Goal: Task Accomplishment & Management: Complete application form

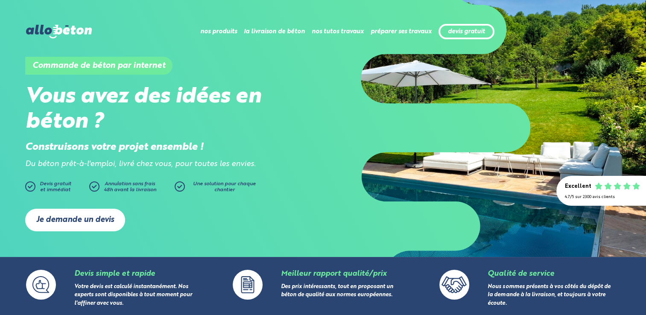
click at [84, 217] on link "Je demande un devis" at bounding box center [75, 220] width 100 height 23
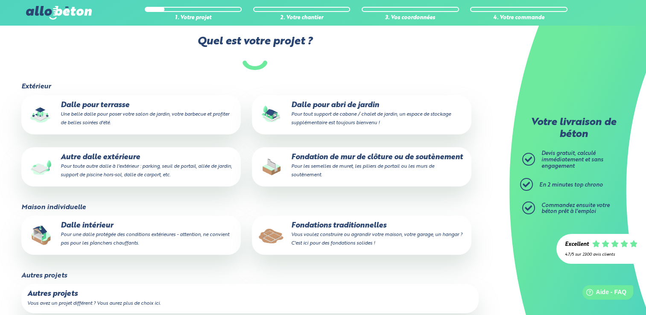
scroll to position [85, 0]
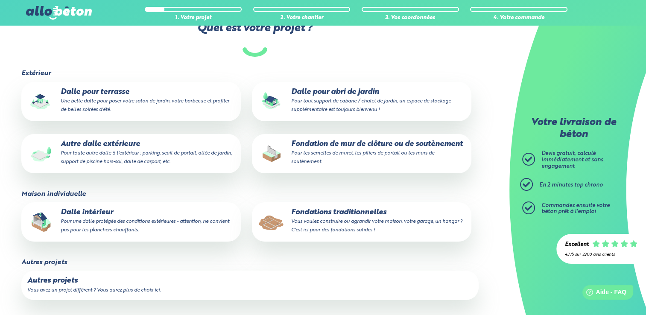
click at [103, 218] on p "Dalle intérieur Pour une dalle protégée des conditions extérieures - attention,…" at bounding box center [131, 221] width 208 height 26
click at [0, 0] on input "Dalle intérieur Pour une dalle protégée des conditions extérieures - attention,…" at bounding box center [0, 0] width 0 height 0
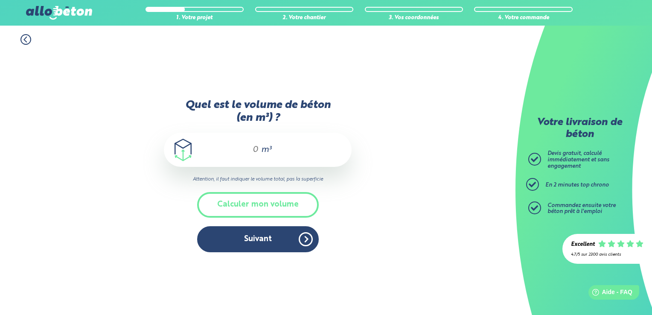
click at [255, 148] on input "Quel est le volume de béton (en m³) ?" at bounding box center [252, 150] width 15 height 10
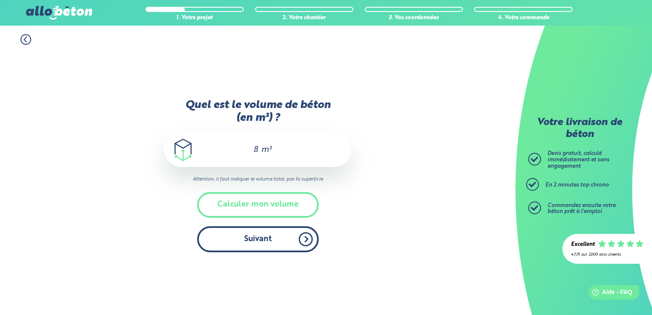
type input "8"
click at [258, 238] on button "Suivant" at bounding box center [258, 239] width 122 height 26
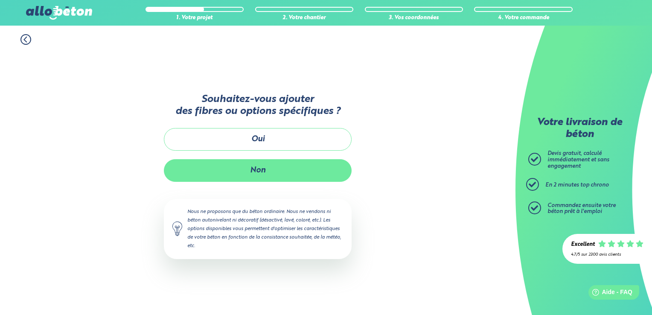
click at [263, 173] on button "Non" at bounding box center [258, 170] width 188 height 23
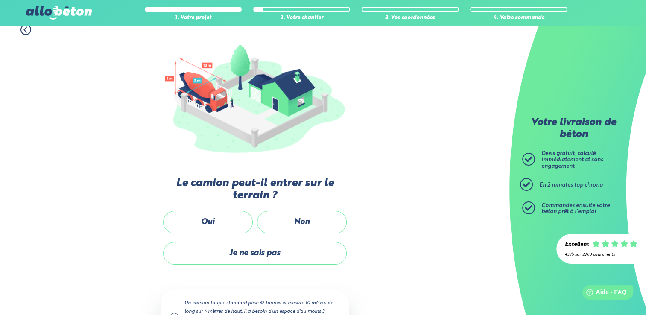
scroll to position [128, 0]
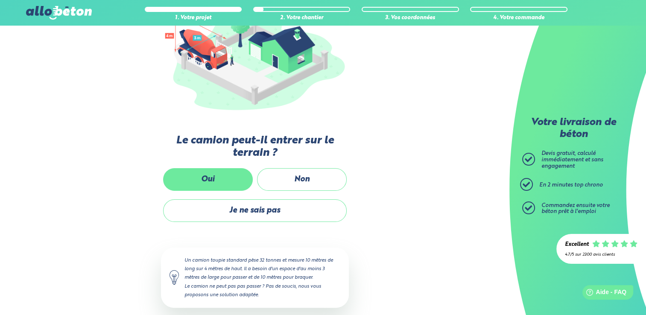
click at [215, 180] on label "Oui" at bounding box center [208, 179] width 90 height 23
click at [0, 0] on input "Oui" at bounding box center [0, 0] width 0 height 0
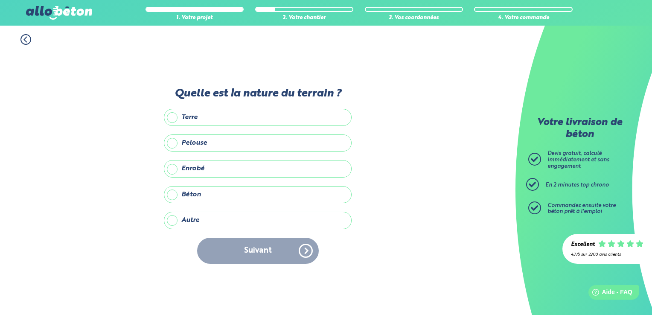
click at [173, 119] on label "Terre" at bounding box center [258, 117] width 188 height 17
click at [0, 0] on input "Terre" at bounding box center [0, 0] width 0 height 0
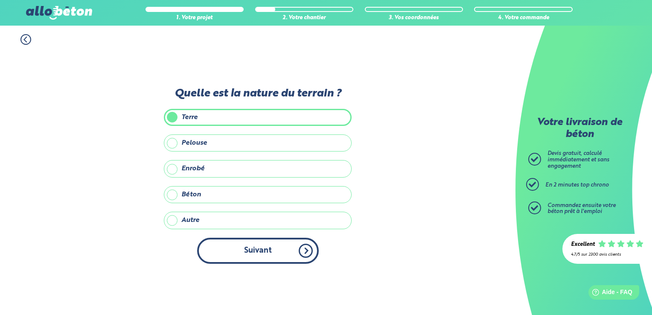
click at [268, 242] on button "Suivant" at bounding box center [258, 251] width 122 height 26
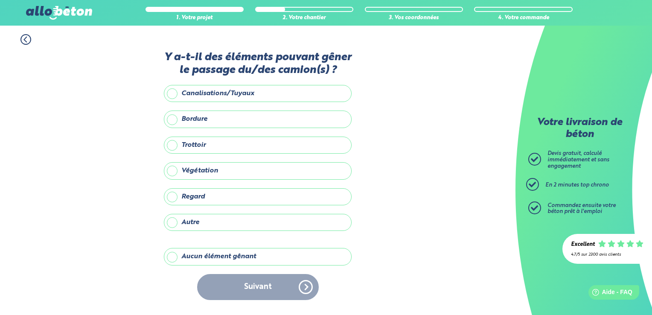
click at [176, 254] on label "Aucun élément gênant" at bounding box center [258, 256] width 188 height 17
click at [0, 0] on input "Aucun élément gênant" at bounding box center [0, 0] width 0 height 0
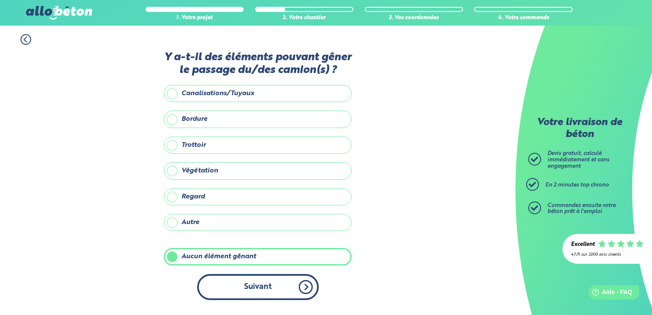
click at [266, 288] on button "Suivant" at bounding box center [258, 287] width 122 height 26
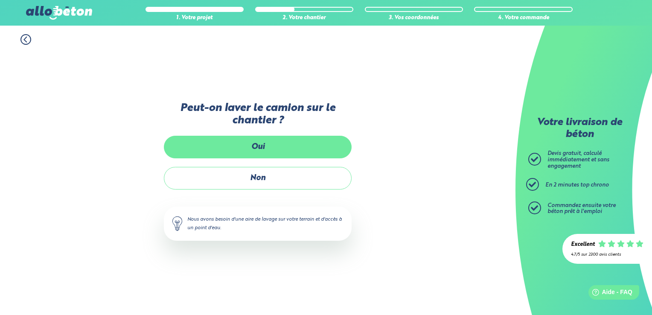
click at [258, 146] on label "Oui" at bounding box center [258, 147] width 188 height 23
click at [0, 0] on input "Oui" at bounding box center [0, 0] width 0 height 0
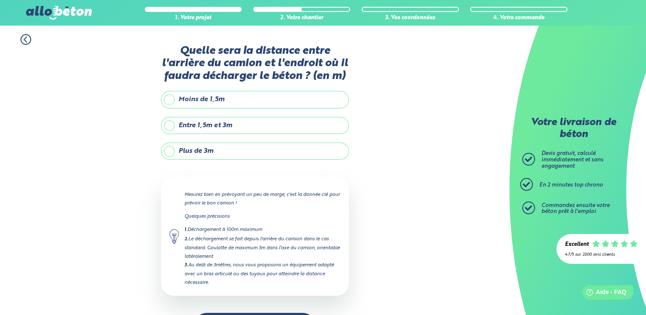
click at [170, 123] on label "Entre 1,5m et 3m" at bounding box center [255, 125] width 188 height 17
click at [0, 0] on input "Entre 1,5m et 3m" at bounding box center [0, 0] width 0 height 0
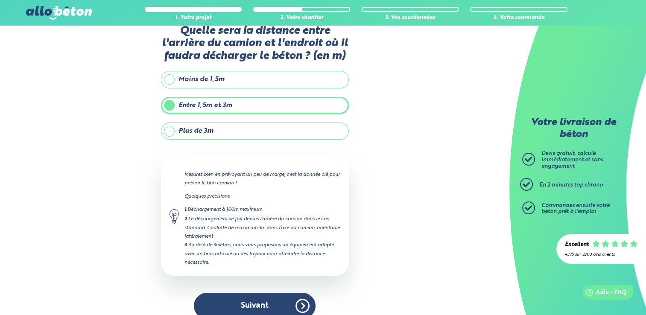
scroll to position [30, 0]
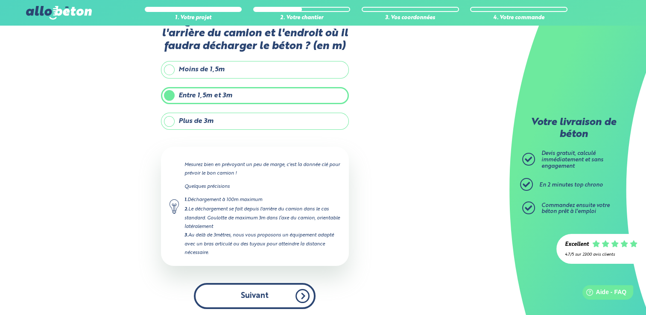
click at [266, 291] on button "Suivant" at bounding box center [255, 296] width 122 height 26
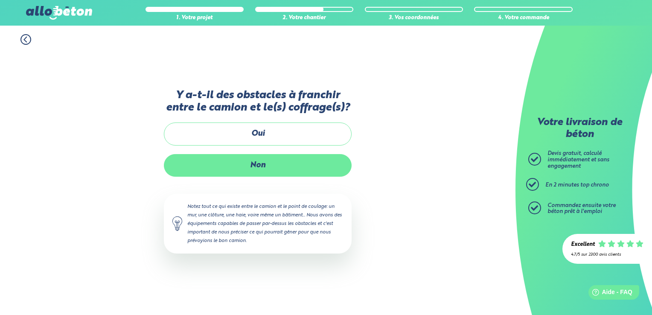
click at [259, 167] on label "Non" at bounding box center [258, 165] width 188 height 23
click at [0, 0] on input "Non" at bounding box center [0, 0] width 0 height 0
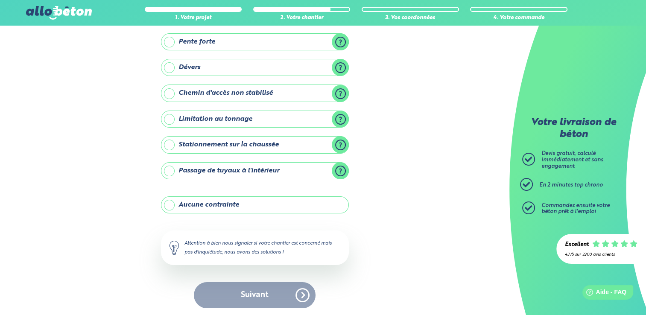
click at [173, 201] on label "Aucune contrainte" at bounding box center [255, 204] width 188 height 17
click at [0, 0] on input "Aucune contrainte" at bounding box center [0, 0] width 0 height 0
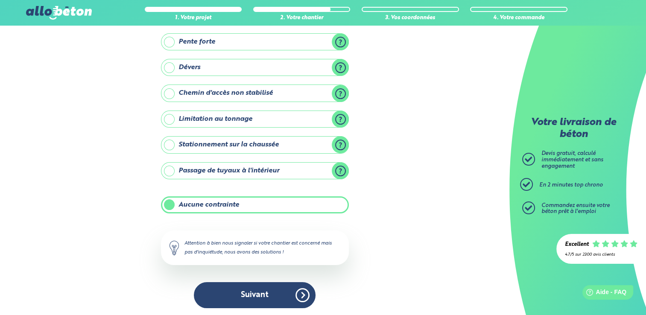
scroll to position [79, 0]
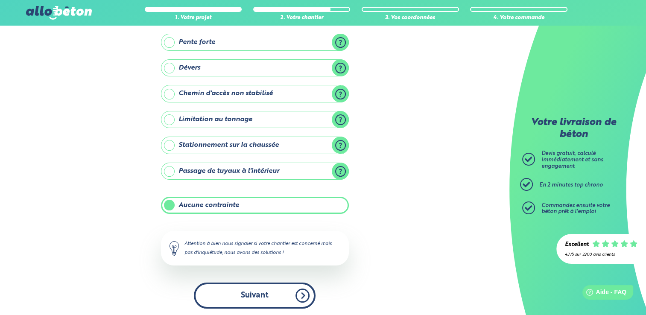
click at [262, 292] on button "Suivant" at bounding box center [255, 296] width 122 height 26
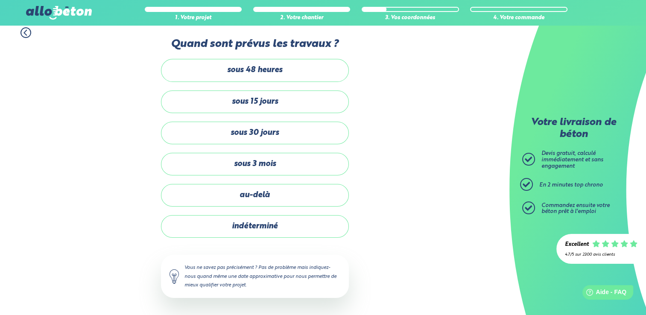
scroll to position [5, 0]
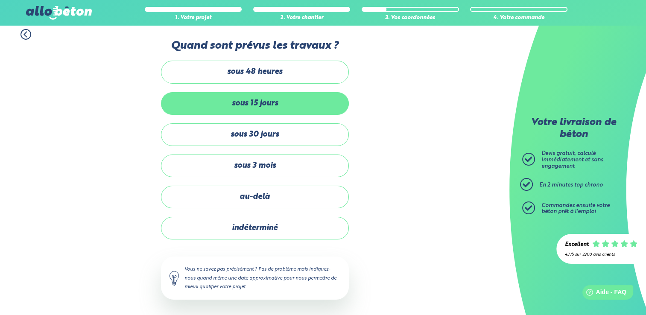
click at [260, 102] on label "sous 15 jours" at bounding box center [255, 103] width 188 height 23
click at [0, 0] on input "sous 15 jours" at bounding box center [0, 0] width 0 height 0
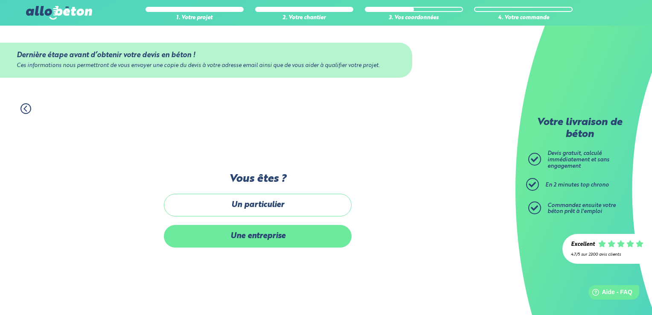
click at [260, 237] on label "Une entreprise" at bounding box center [258, 236] width 188 height 23
click at [0, 0] on input "Une entreprise" at bounding box center [0, 0] width 0 height 0
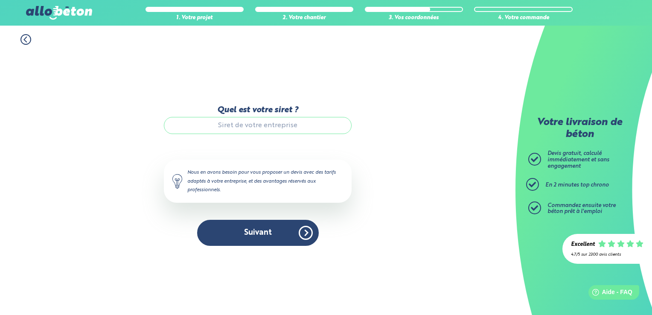
click at [254, 131] on input "Quel est votre siret ?" at bounding box center [258, 125] width 188 height 17
paste input "88177477200027"
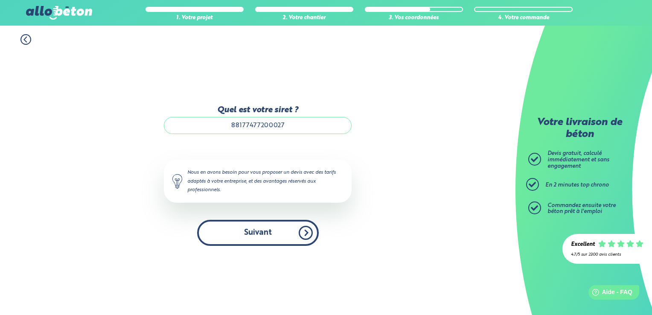
type input "88177477200027"
click at [261, 225] on button "Suivant" at bounding box center [258, 233] width 122 height 26
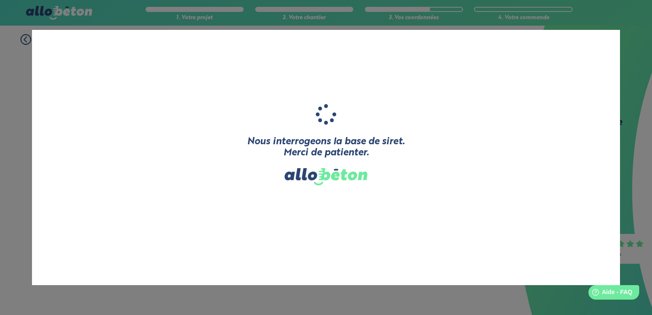
type input "YVELINES CONSTRUCTION ET RENOVATION DE L'HBAITAT"
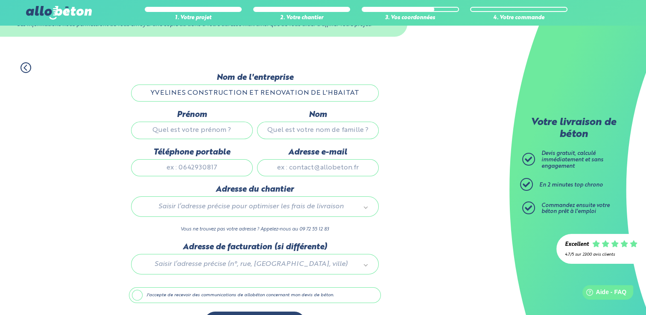
scroll to position [43, 0]
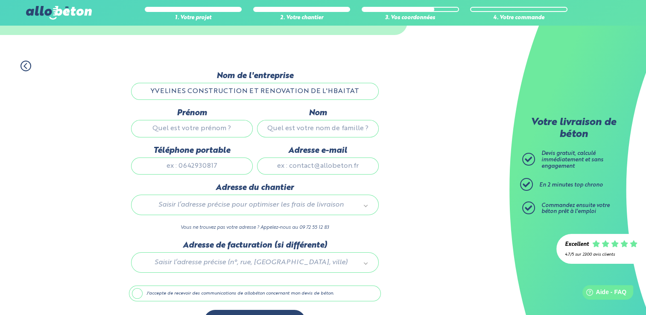
click at [194, 129] on input "Prénom" at bounding box center [192, 128] width 122 height 17
type input "[PERSON_NAME]"
type input "Touzet"
click at [208, 169] on input "Téléphone portable" at bounding box center [192, 166] width 122 height 17
type input "[PHONE_NUMBER]"
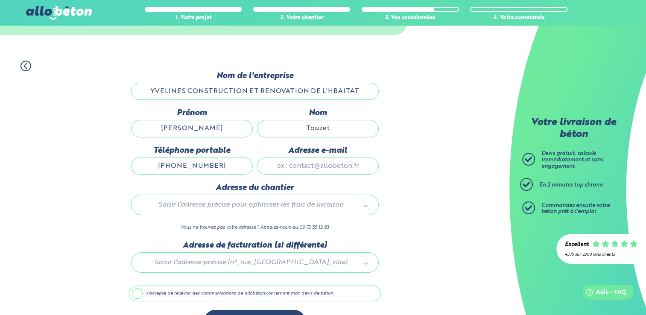
type input "[PERSON_NAME][EMAIL_ADDRESS][DOMAIN_NAME]"
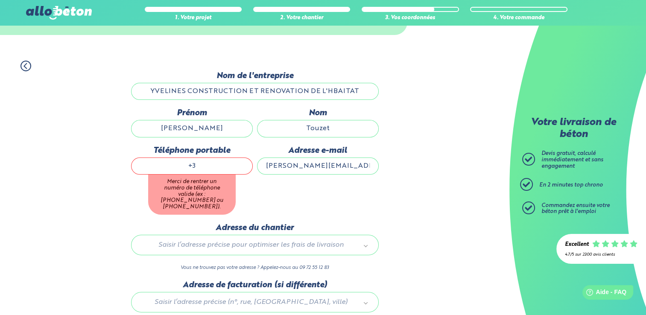
type input "+"
type input "0650922211"
click at [351, 204] on div "Dernière étape avant d’obtenir votre devis en béton ! Ces informations nous per…" at bounding box center [255, 225] width 252 height 309
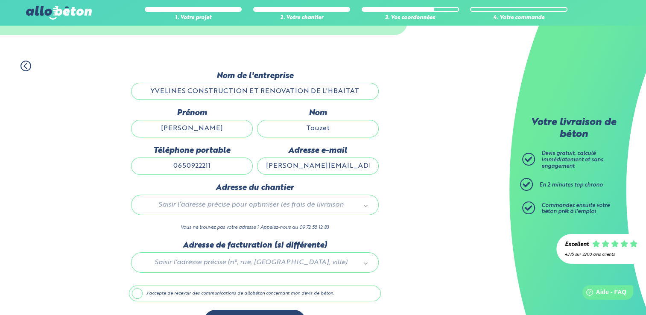
scroll to position [67, 0]
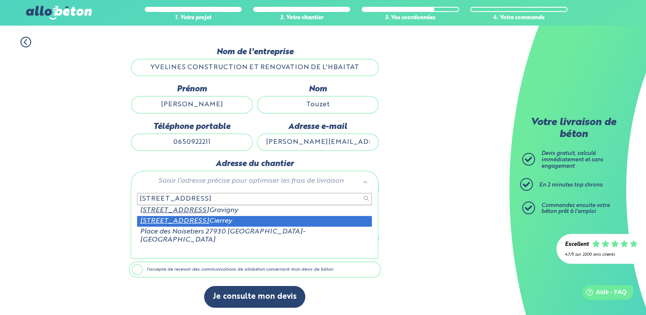
type input "[STREET_ADDRESS]"
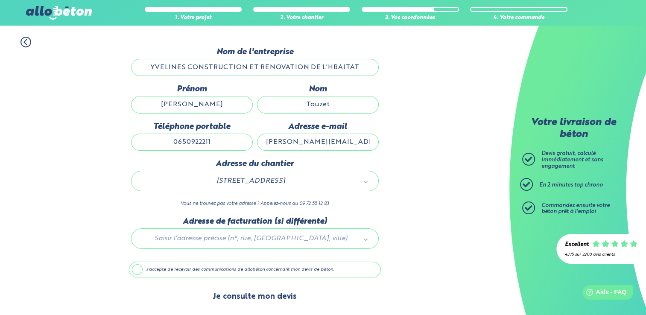
click at [254, 293] on button "Je consulte mon devis" at bounding box center [254, 297] width 101 height 22
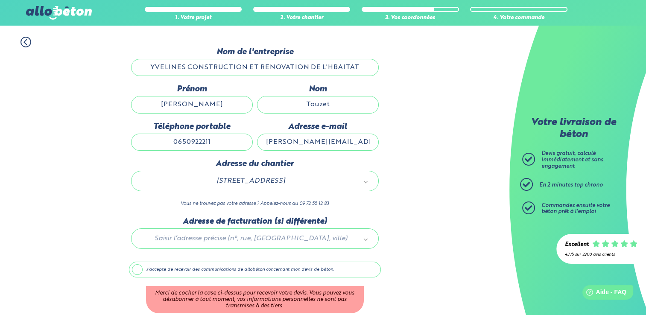
click at [136, 271] on label "J'accepte de recevoir des communications de allobéton concernant mon devis de b…" at bounding box center [255, 270] width 252 height 16
click at [0, 0] on input "J'accepte de recevoir des communications de allobéton concernant mon devis de b…" at bounding box center [0, 0] width 0 height 0
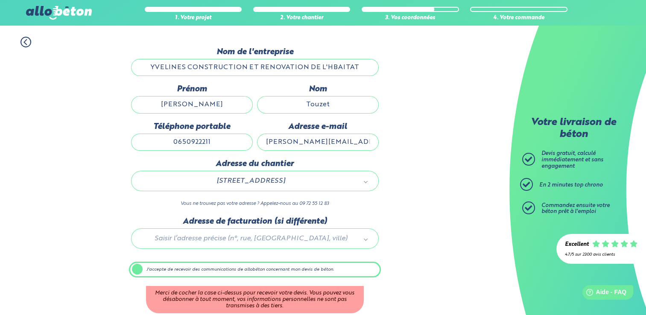
scroll to position [67, 0]
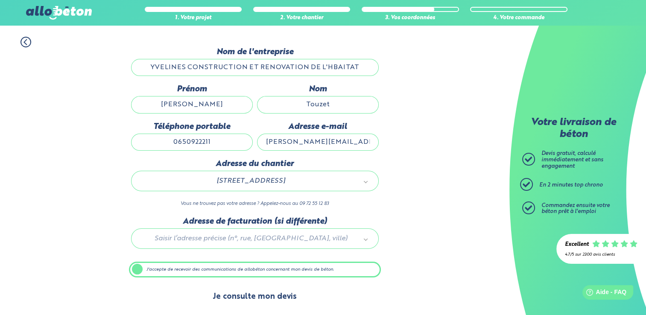
click at [249, 295] on button "Je consulte mon devis" at bounding box center [254, 297] width 101 height 22
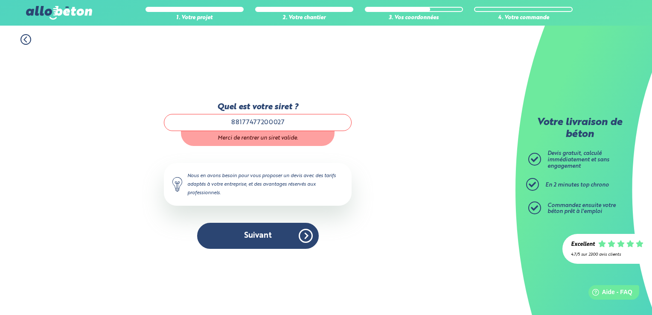
click at [288, 121] on input "88177477200027" at bounding box center [258, 122] width 188 height 17
type input "8"
paste input "88177477200027"
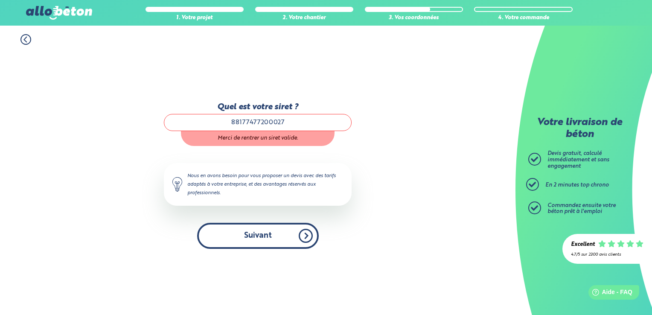
type input "88177477200027"
click at [254, 240] on button "Suivant" at bounding box center [258, 236] width 122 height 26
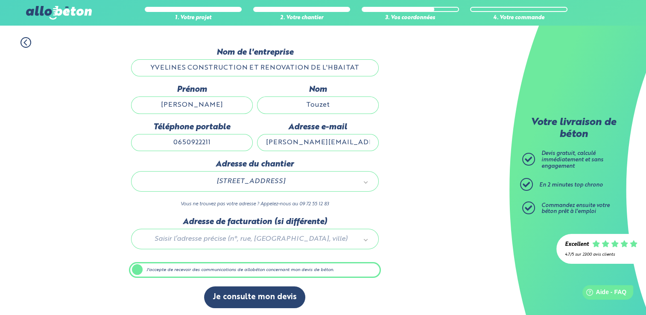
scroll to position [67, 0]
click at [138, 264] on label "J'accepte de recevoir des communications de allobéton concernant mon devis de b…" at bounding box center [255, 270] width 252 height 16
click at [0, 0] on input "J'accepte de recevoir des communications de allobéton concernant mon devis de b…" at bounding box center [0, 0] width 0 height 0
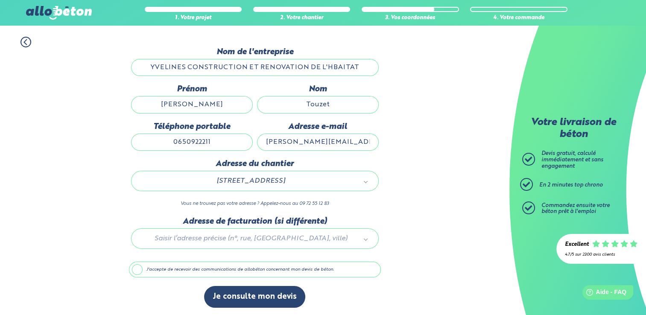
click at [138, 267] on label "J'accepte de recevoir des communications de allobéton concernant mon devis de b…" at bounding box center [255, 270] width 252 height 16
click at [0, 0] on input "J'accepte de recevoir des communications de allobéton concernant mon devis de b…" at bounding box center [0, 0] width 0 height 0
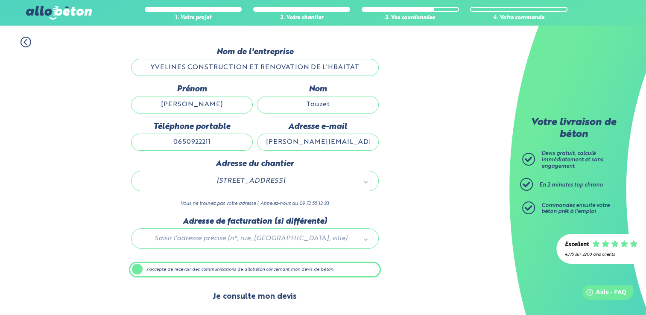
click at [249, 296] on button "Je consulte mon devis" at bounding box center [254, 297] width 101 height 22
